Goal: Task Accomplishment & Management: Complete application form

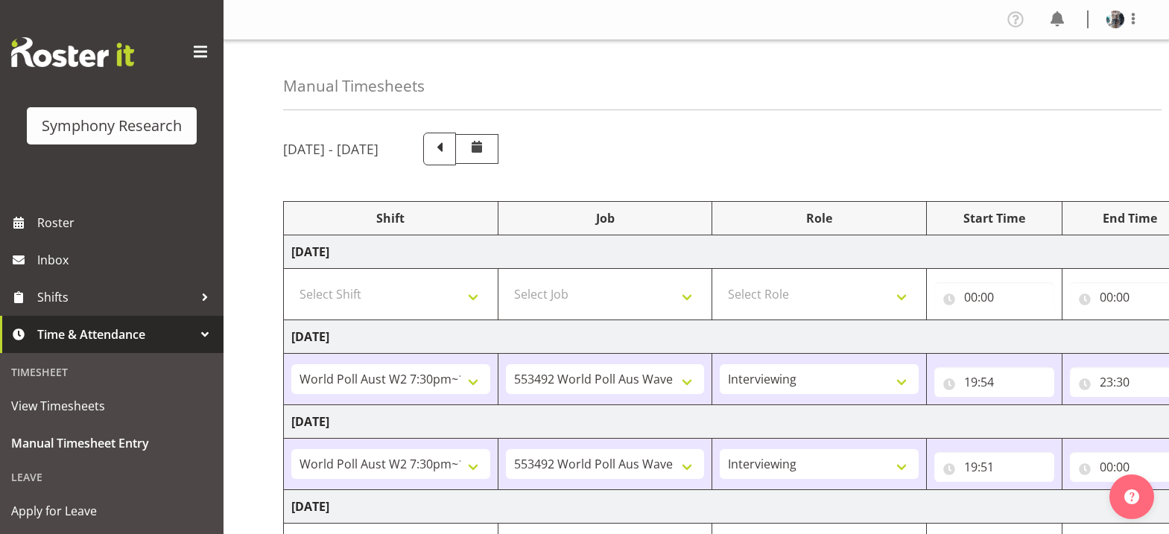
select select "56692"
select select "10499"
select select "47"
select select "56692"
select select "10499"
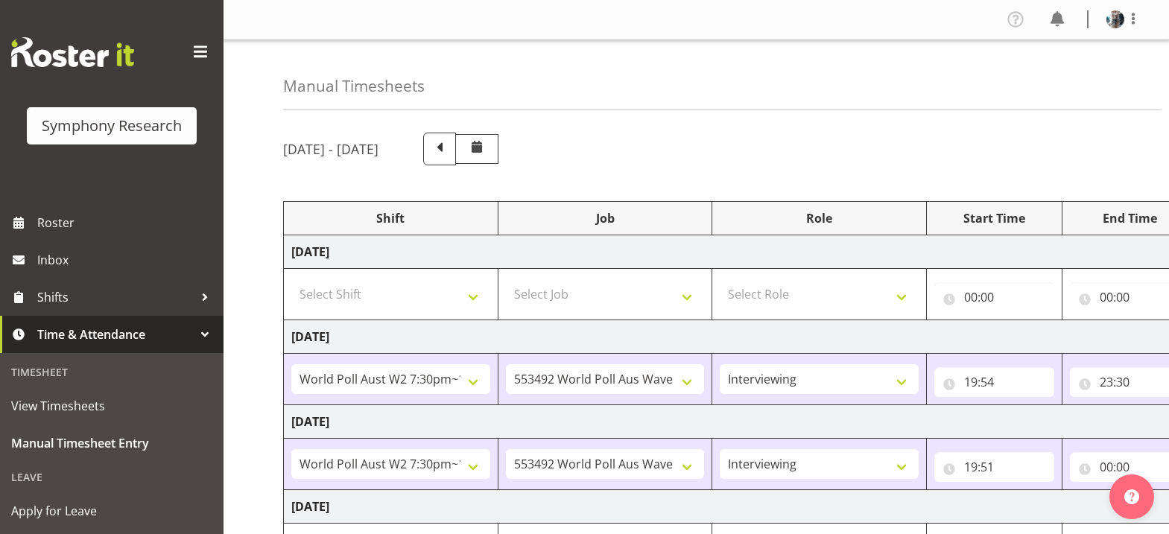
select select "47"
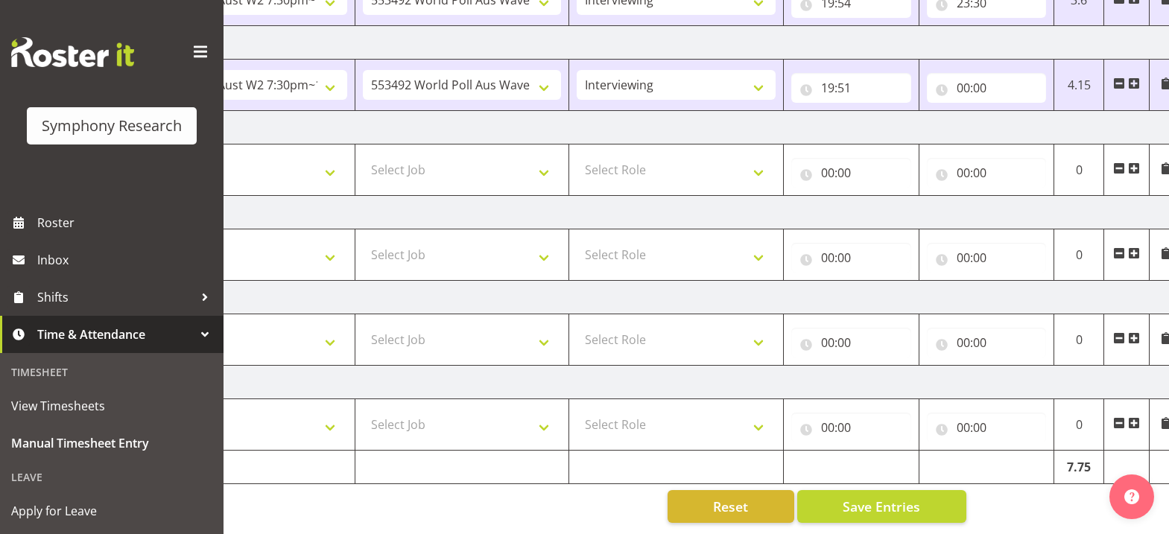
scroll to position [0, 145]
click at [959, 78] on input "00:00" at bounding box center [984, 88] width 120 height 30
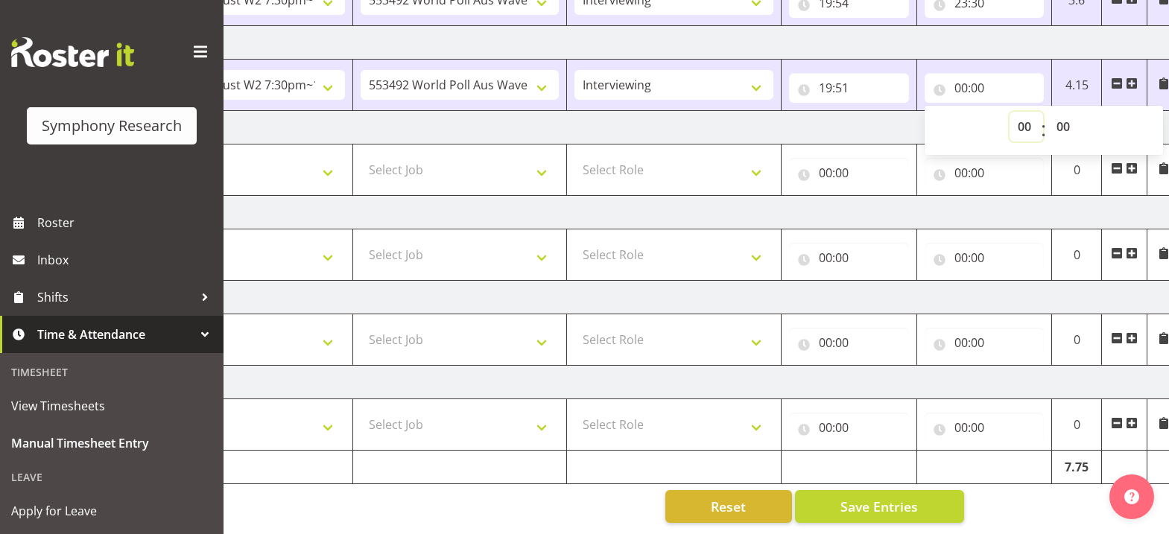
click at [1023, 115] on select "00 01 02 03 04 05 06 07 08 09 10 11 12 13 14 15 16 17 18 19 20 21 22 23" at bounding box center [1026, 127] width 34 height 30
select select "23"
click at [1009, 112] on select "00 01 02 03 04 05 06 07 08 09 10 11 12 13 14 15 16 17 18 19 20 21 22 23" at bounding box center [1026, 127] width 34 height 30
type input "23:00"
click at [1065, 114] on select "00 01 02 03 04 05 06 07 08 09 10 11 12 13 14 15 16 17 18 19 20 21 22 23 24 25 2…" at bounding box center [1065, 127] width 34 height 30
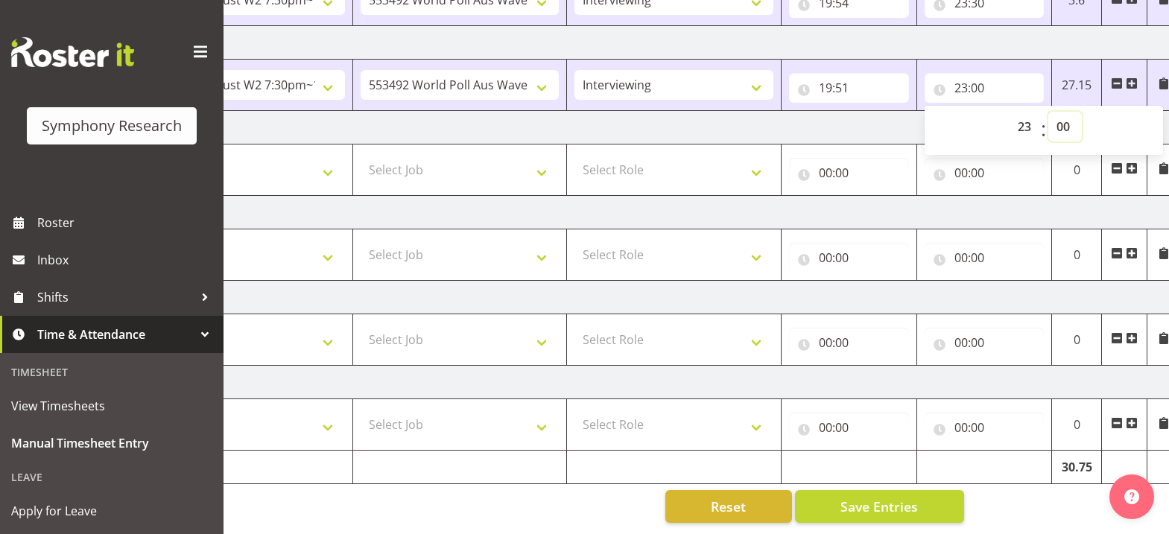
select select "30"
click at [1048, 112] on select "00 01 02 03 04 05 06 07 08 09 10 11 12 13 14 15 16 17 18 19 20 21 22 23 24 25 2…" at bounding box center [1065, 127] width 34 height 30
type input "23:30"
click at [911, 501] on span "Save Entries" at bounding box center [878, 506] width 77 height 19
